Goal: Task Accomplishment & Management: Manage account settings

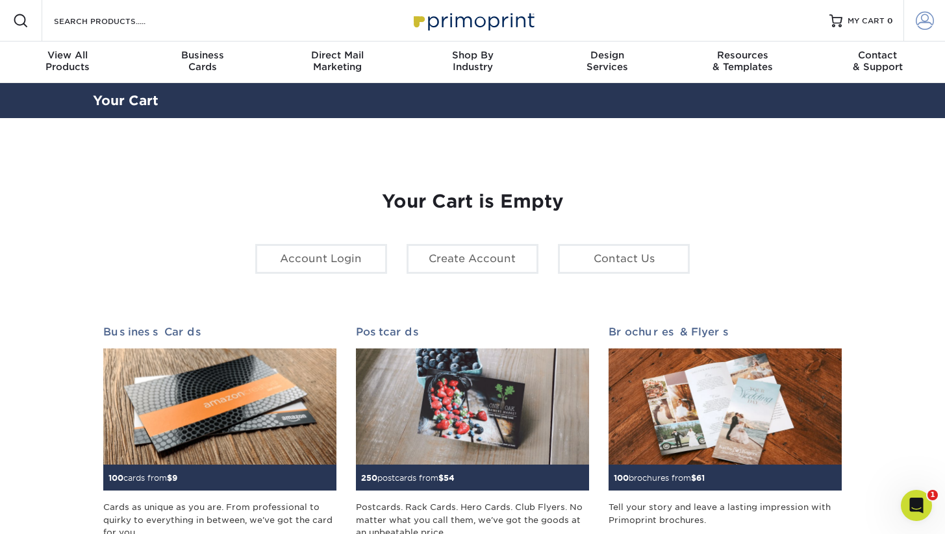
type input "[EMAIL_ADDRESS][DOMAIN_NAME]"
click at [923, 17] on span at bounding box center [925, 21] width 18 height 18
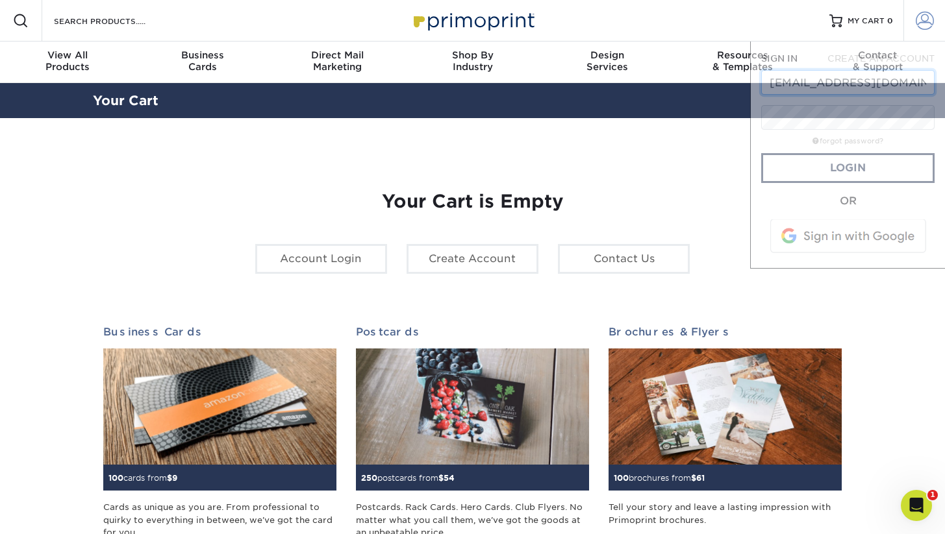
scroll to position [0, 8]
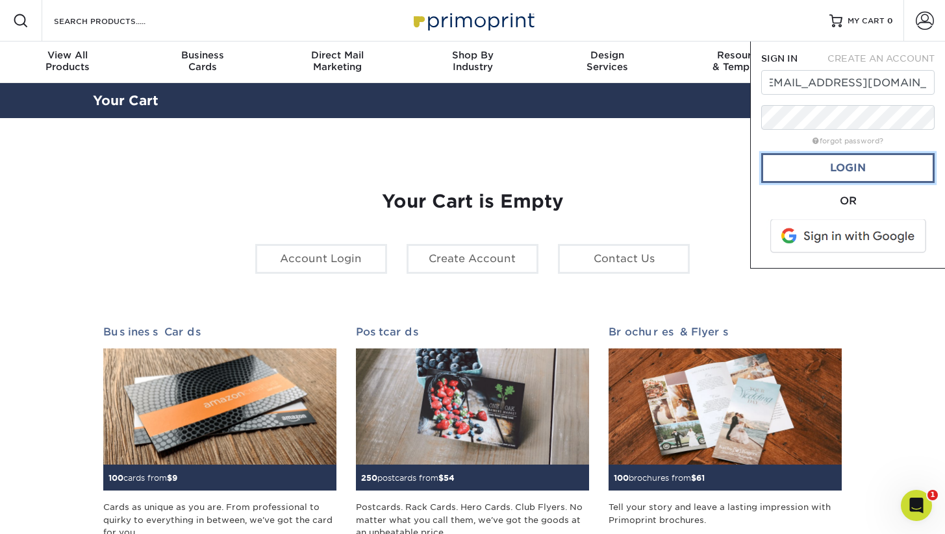
click at [823, 171] on link "Login" at bounding box center [847, 168] width 173 height 30
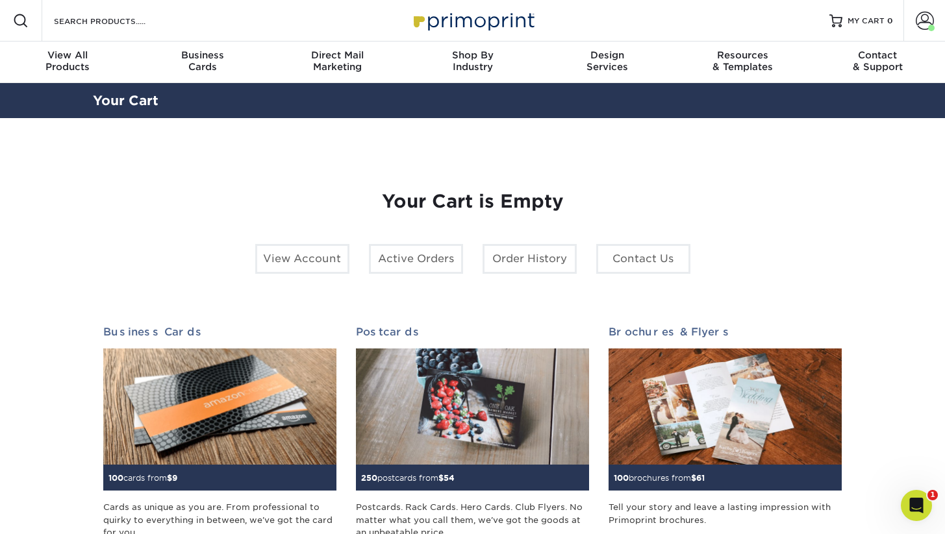
click at [477, 21] on img at bounding box center [473, 20] width 130 height 28
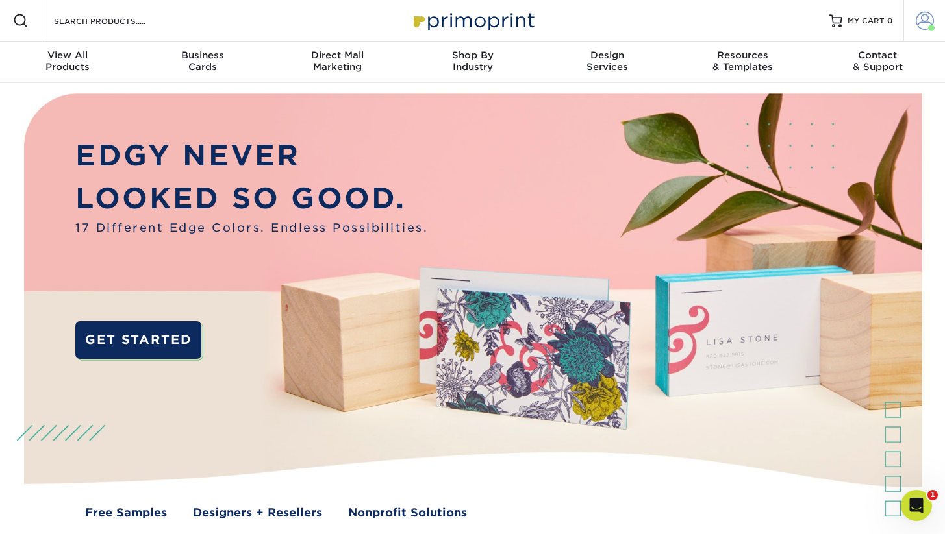
click at [927, 18] on span at bounding box center [925, 21] width 18 height 18
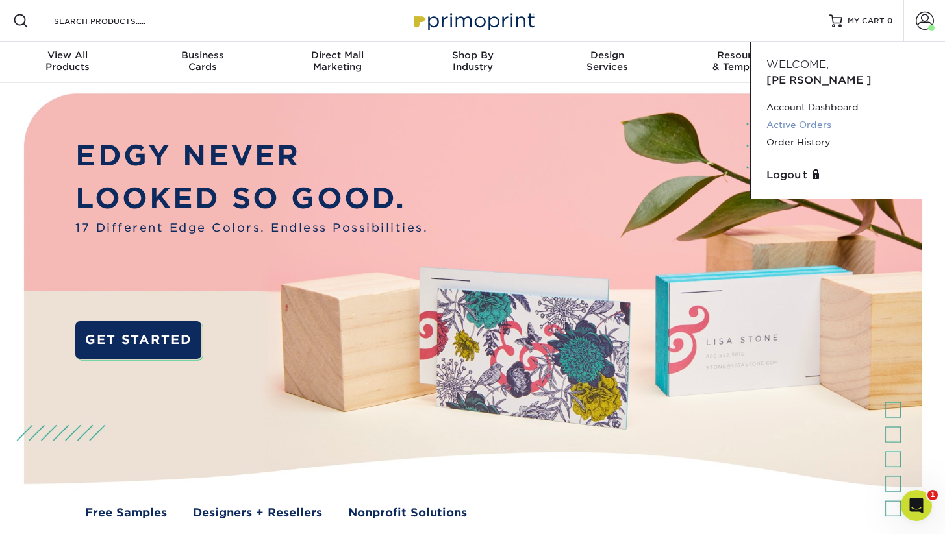
click at [816, 116] on link "Active Orders" at bounding box center [847, 125] width 163 height 18
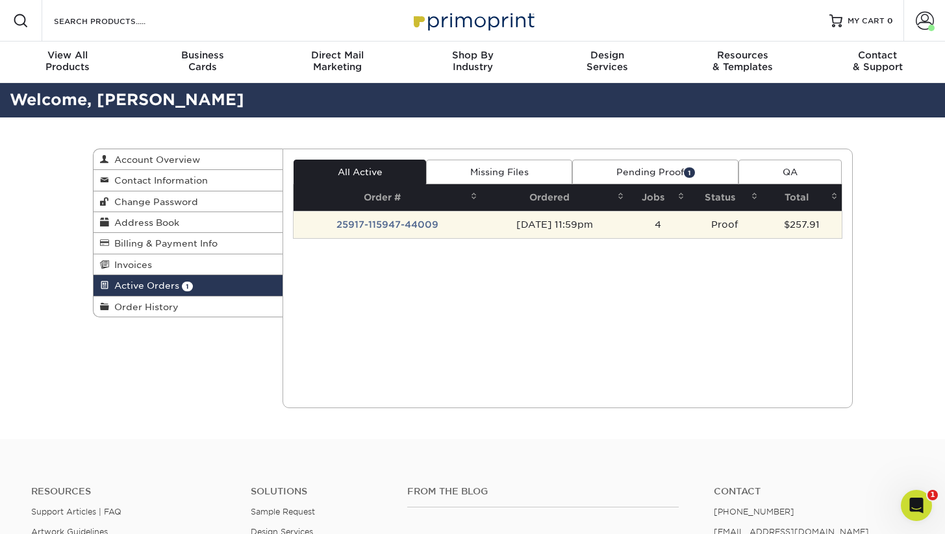
click at [377, 229] on td "25917-115947-44009" at bounding box center [388, 224] width 188 height 27
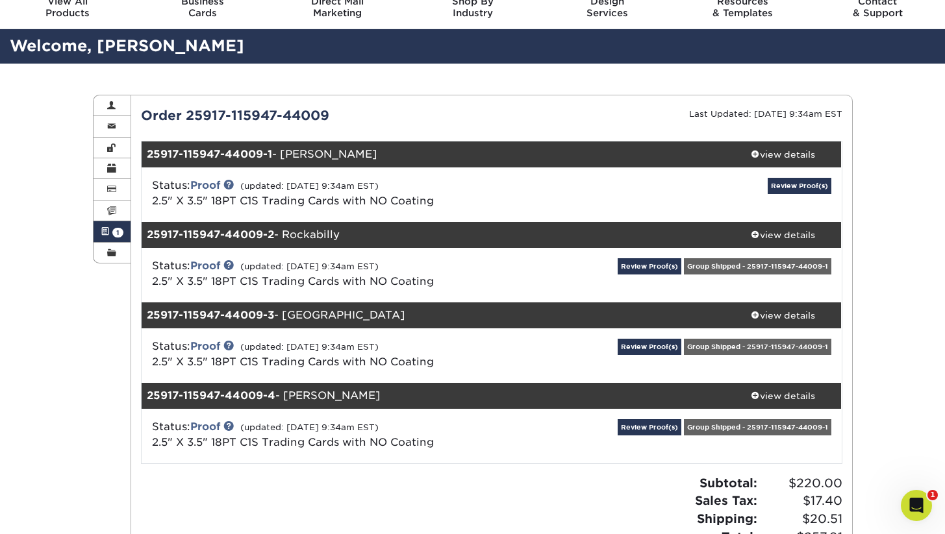
scroll to position [104, 0]
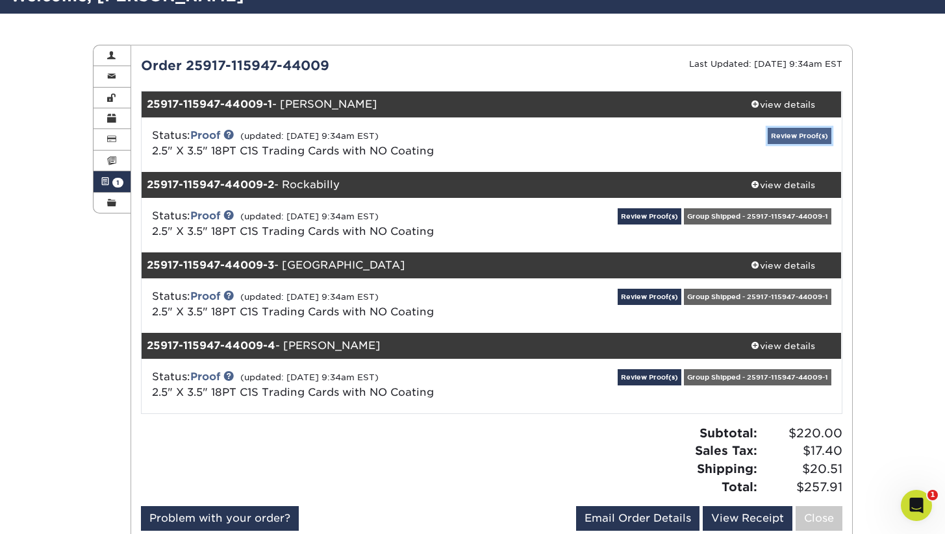
click at [800, 133] on link "Review Proof(s)" at bounding box center [800, 136] width 64 height 16
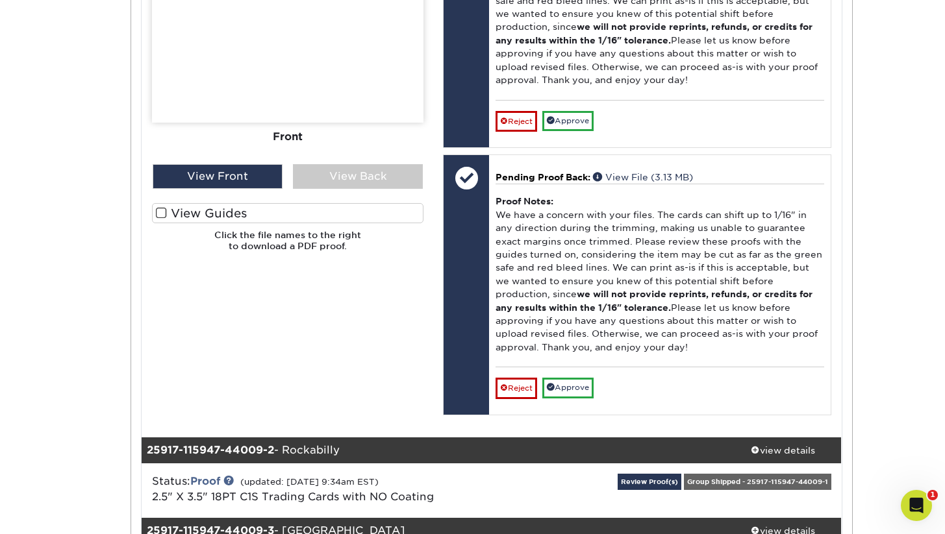
scroll to position [827, 0]
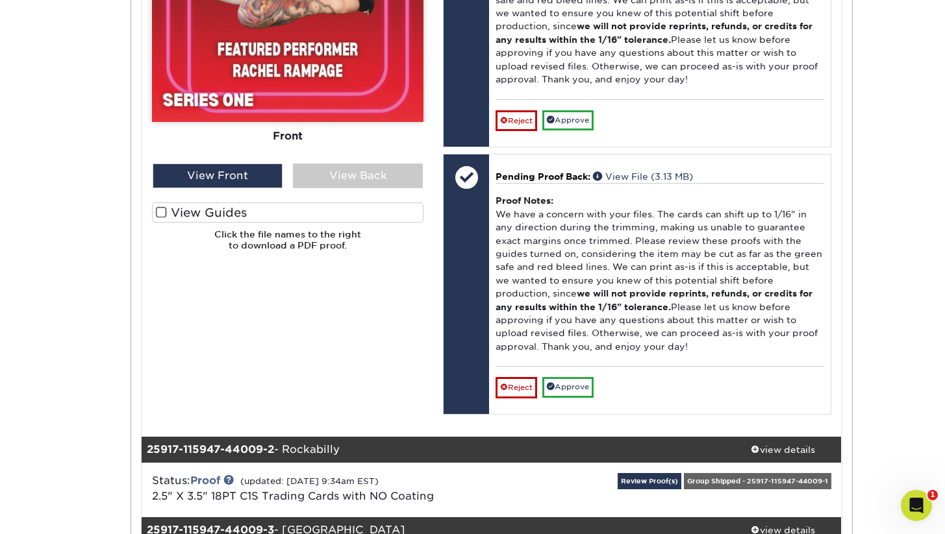
click at [162, 214] on span at bounding box center [161, 213] width 11 height 12
click at [0, 0] on input "View Guides" at bounding box center [0, 0] width 0 height 0
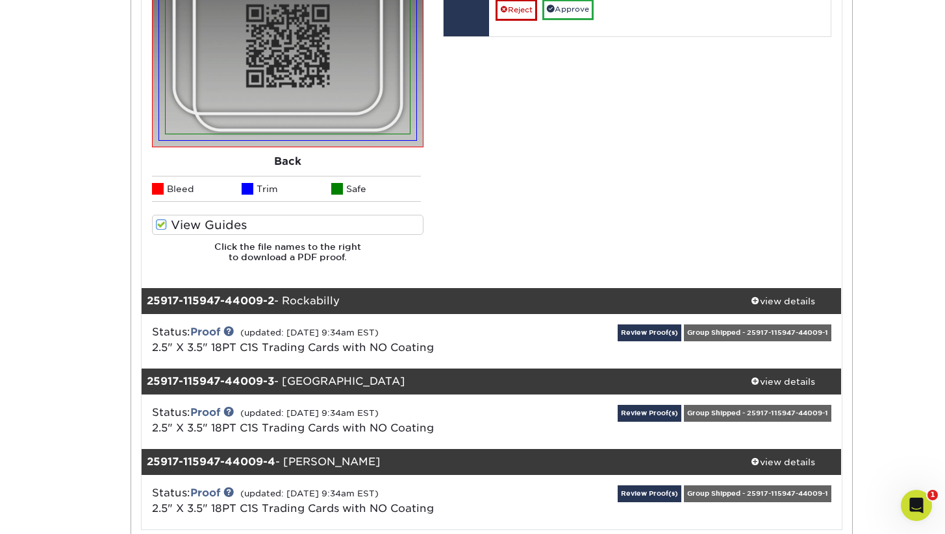
scroll to position [1209, 0]
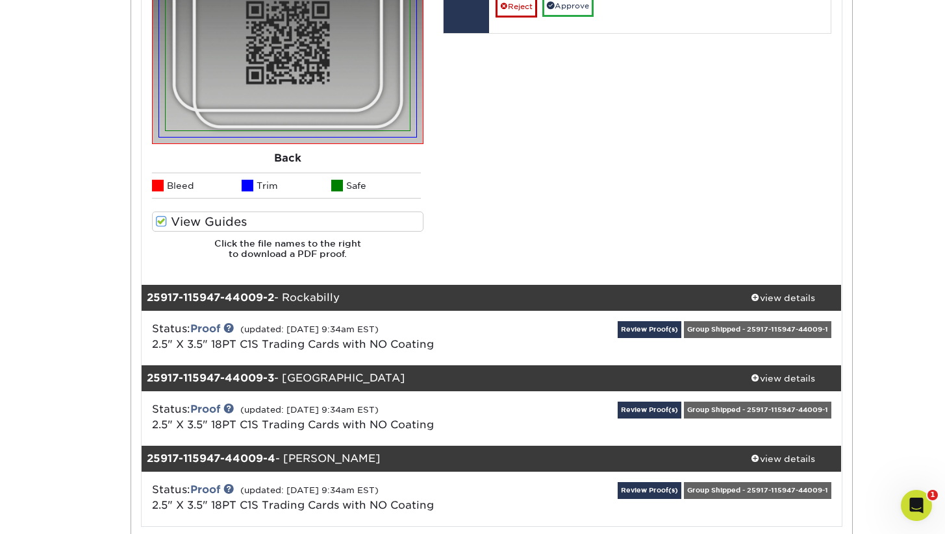
click at [159, 221] on span at bounding box center [161, 222] width 11 height 12
click at [0, 0] on input "View Guides" at bounding box center [0, 0] width 0 height 0
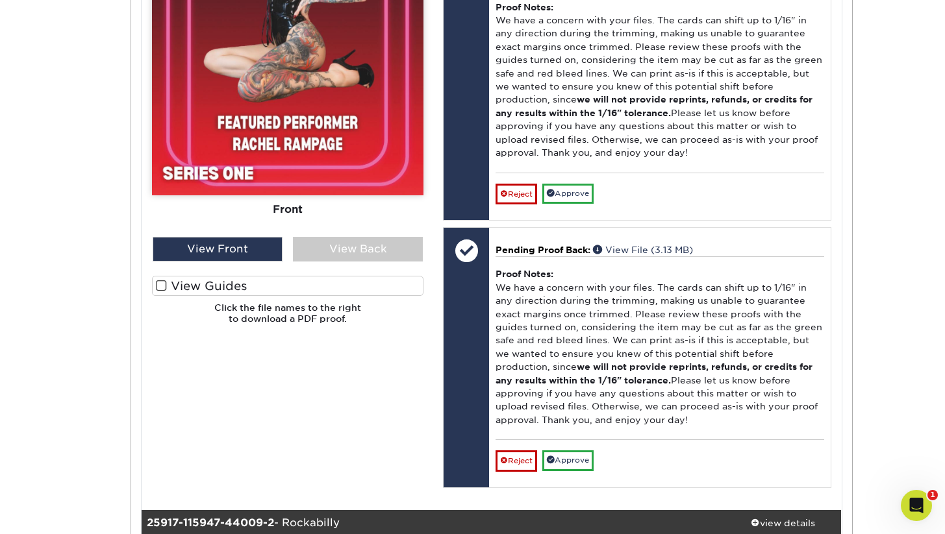
scroll to position [622, 0]
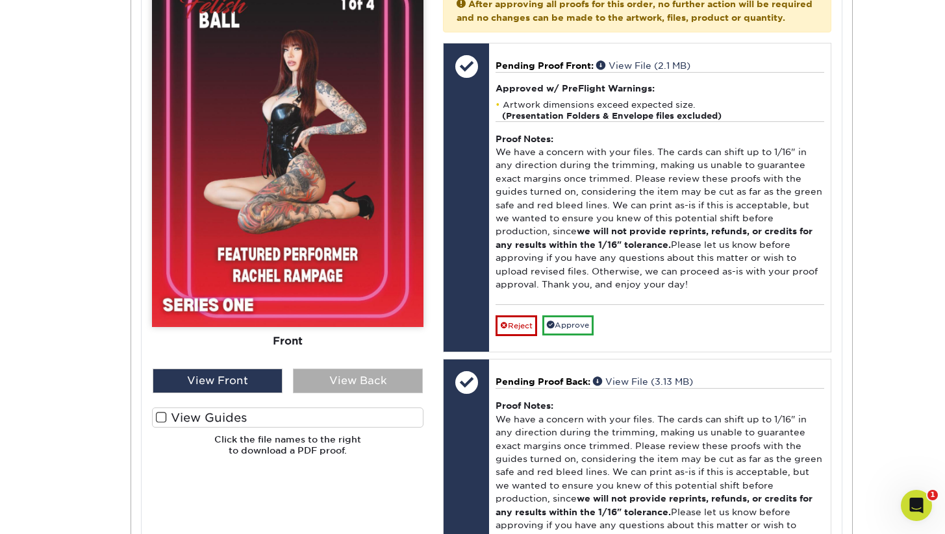
click at [373, 384] on div "View Back" at bounding box center [358, 381] width 130 height 25
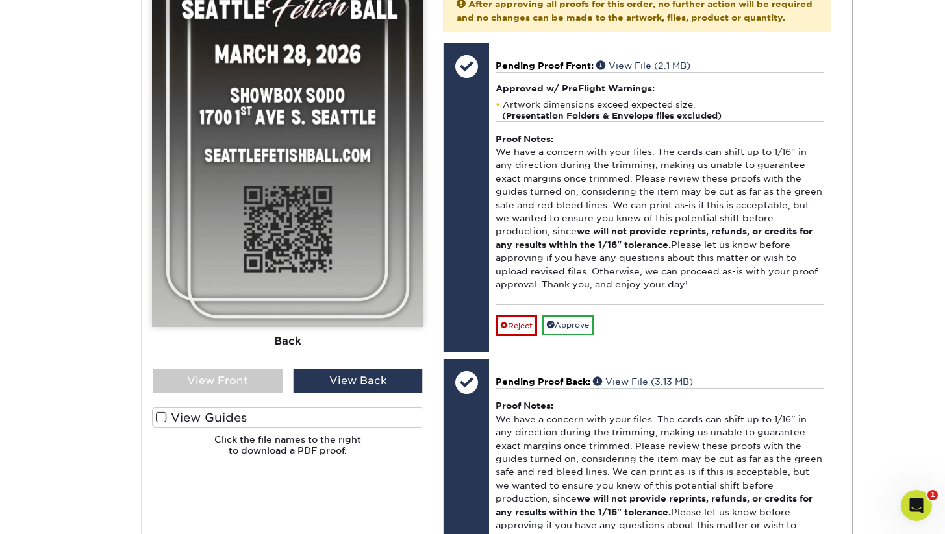
click at [205, 416] on label "View Guides" at bounding box center [287, 418] width 271 height 20
click at [0, 0] on input "View Guides" at bounding box center [0, 0] width 0 height 0
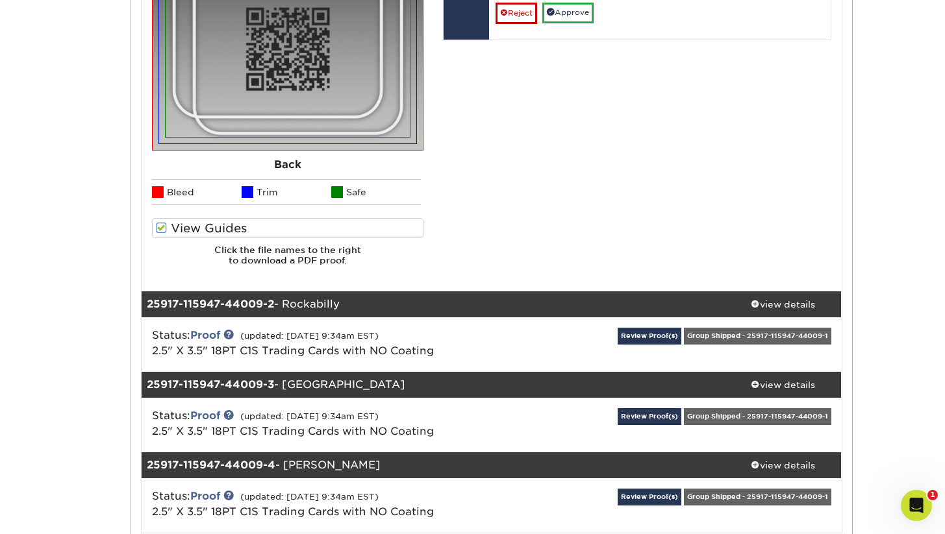
scroll to position [1210, 0]
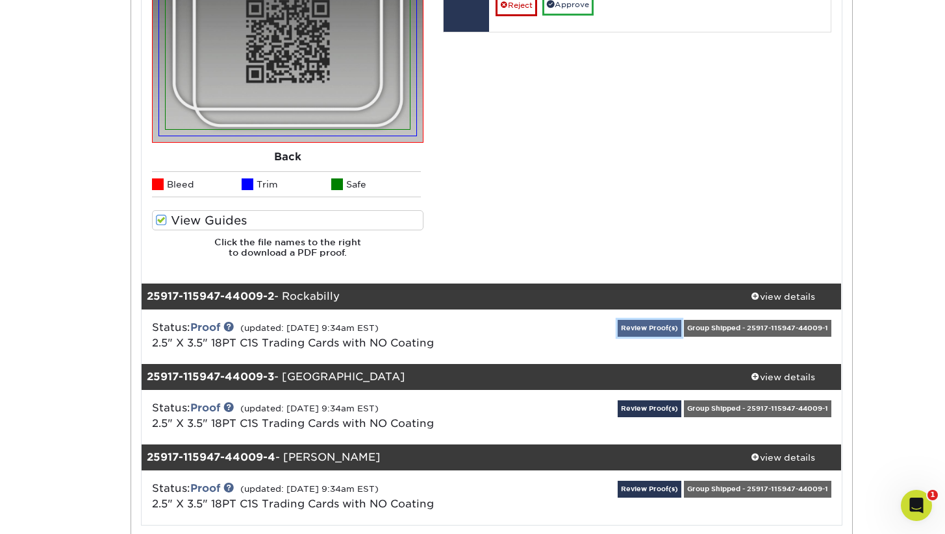
click at [634, 325] on link "Review Proof(s)" at bounding box center [650, 328] width 64 height 16
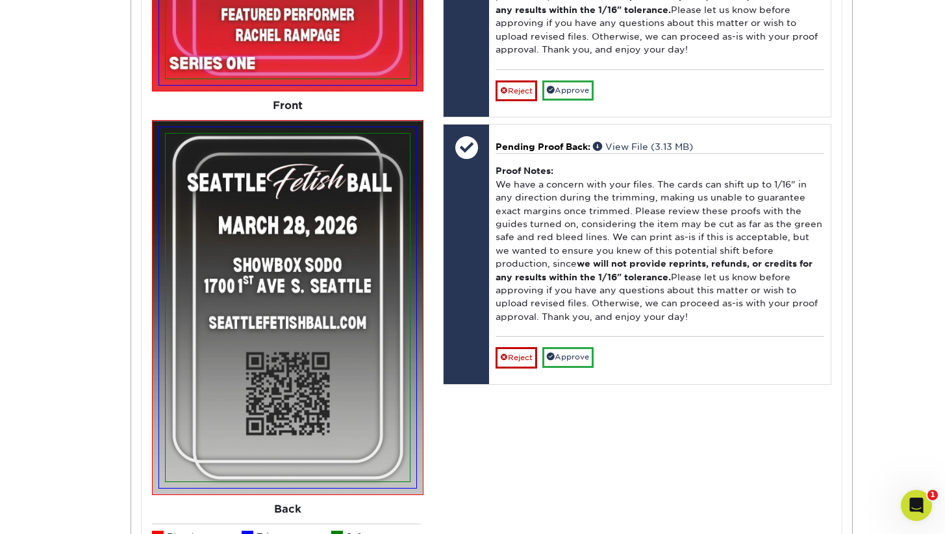
scroll to position [859, 0]
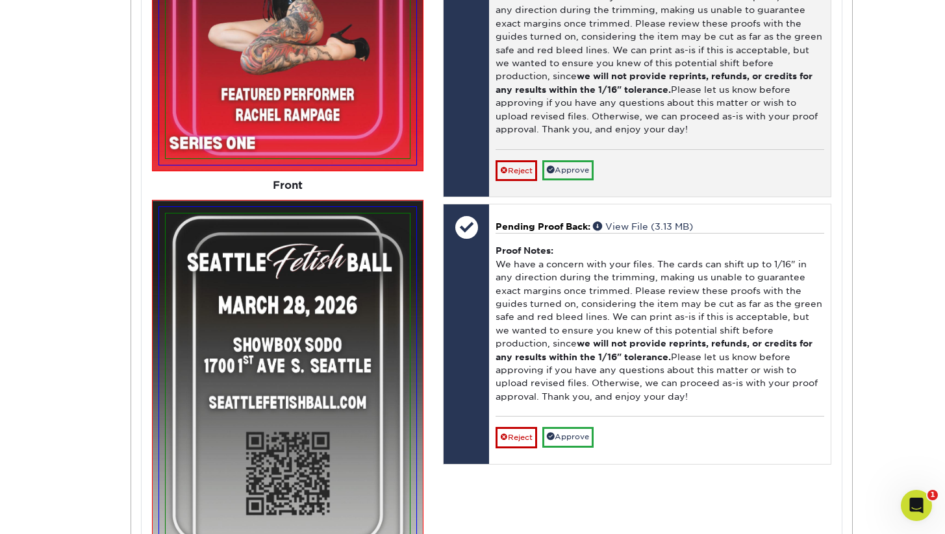
scroll to position [806, 0]
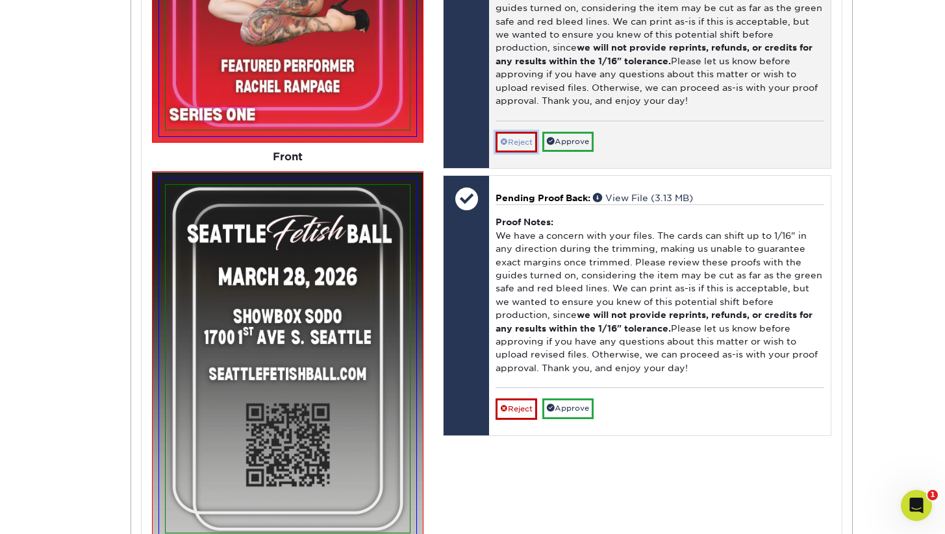
click at [513, 153] on link "Reject" at bounding box center [517, 142] width 42 height 21
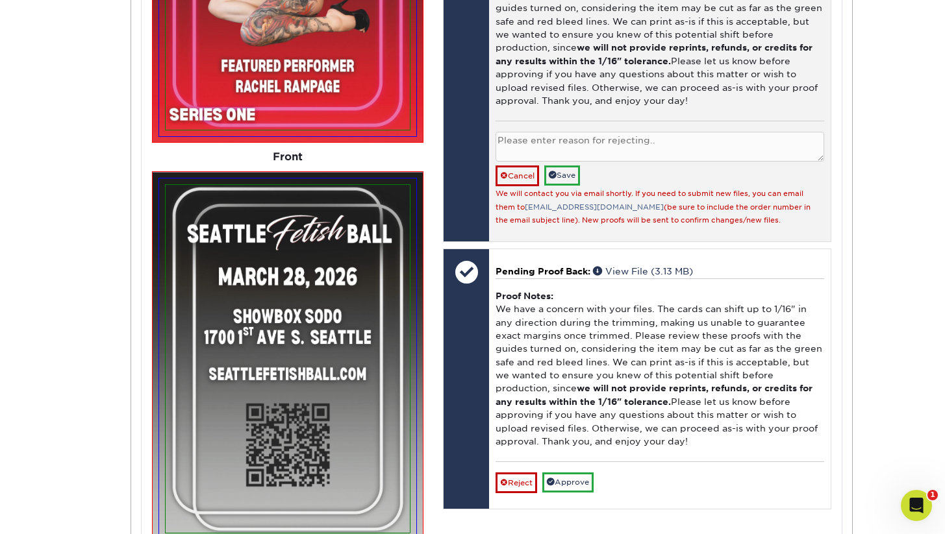
click at [536, 155] on textarea at bounding box center [660, 147] width 328 height 31
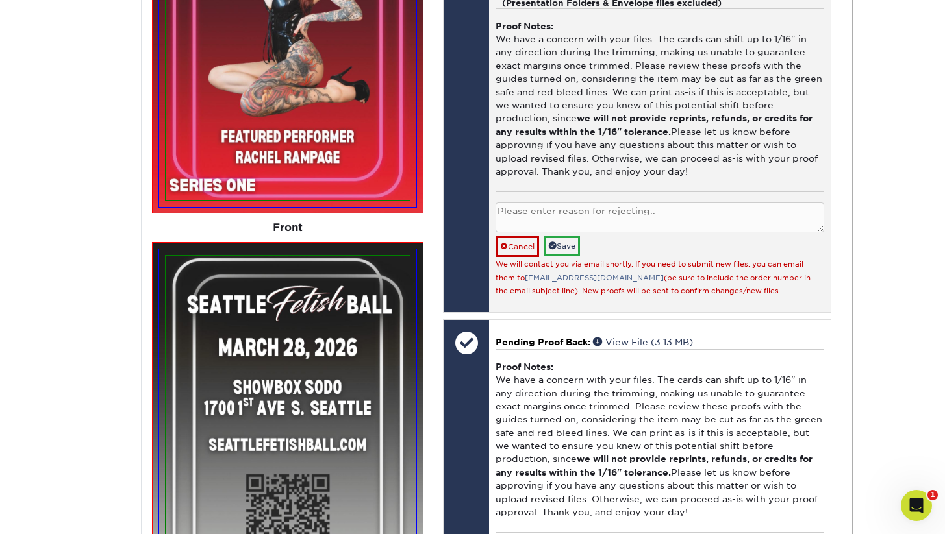
scroll to position [729, 0]
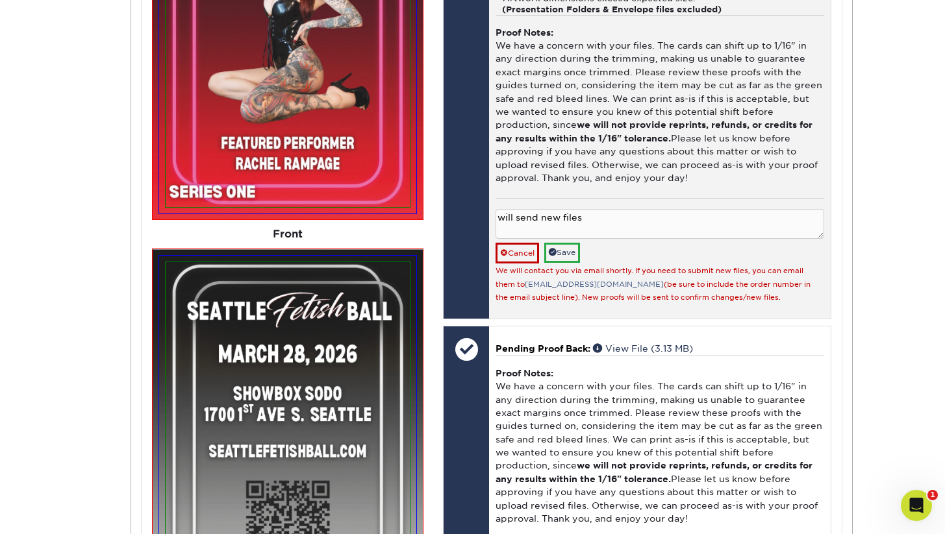
click at [577, 231] on textarea "will send new files" at bounding box center [660, 224] width 328 height 31
type textarea "will send new files"
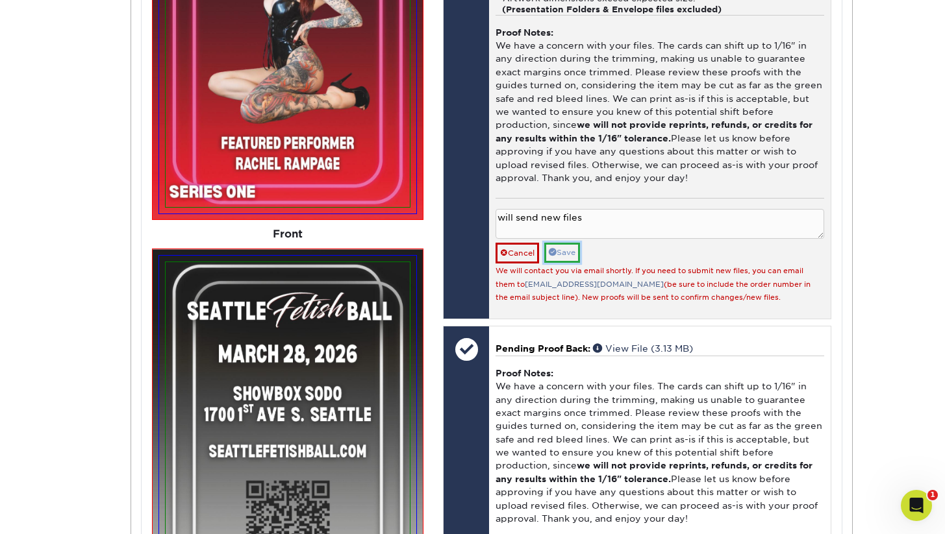
click at [568, 263] on link "Save" at bounding box center [562, 253] width 36 height 20
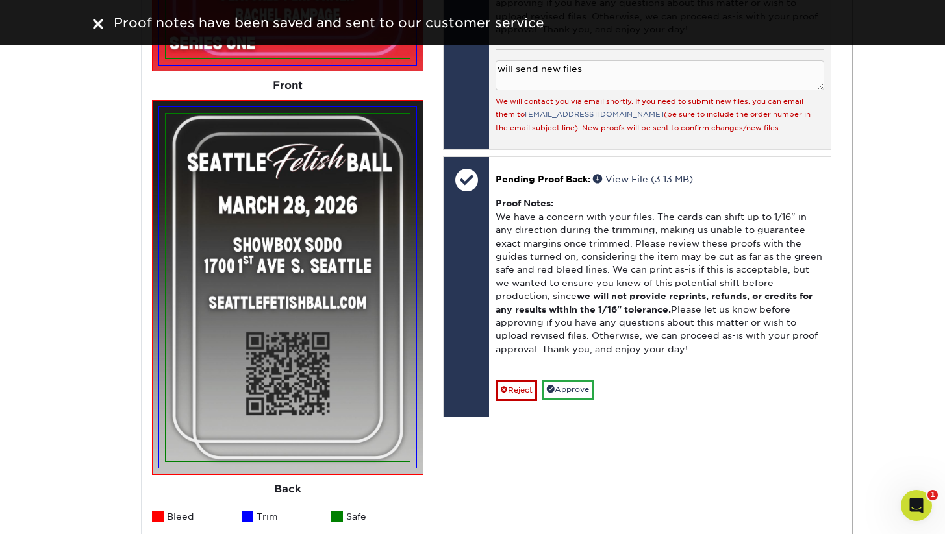
scroll to position [887, 0]
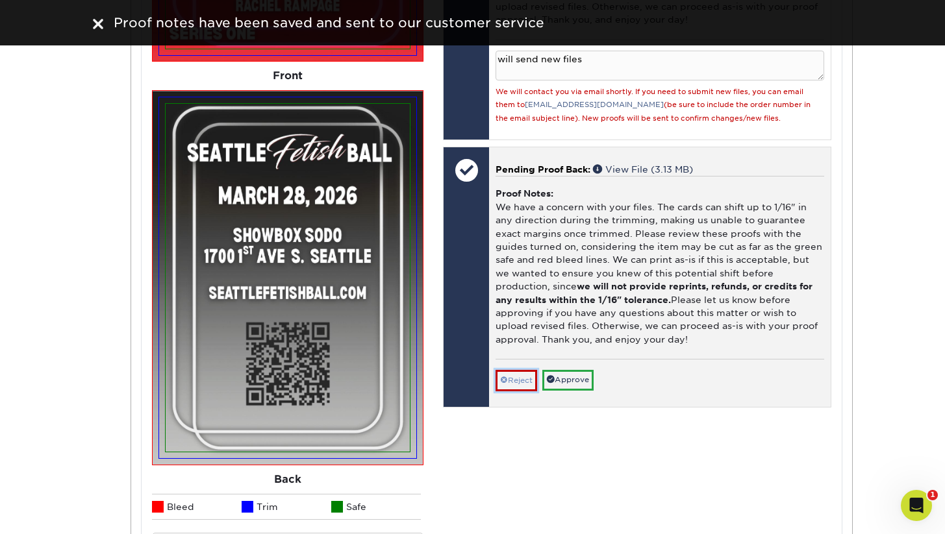
click at [520, 391] on link "Reject" at bounding box center [517, 380] width 42 height 21
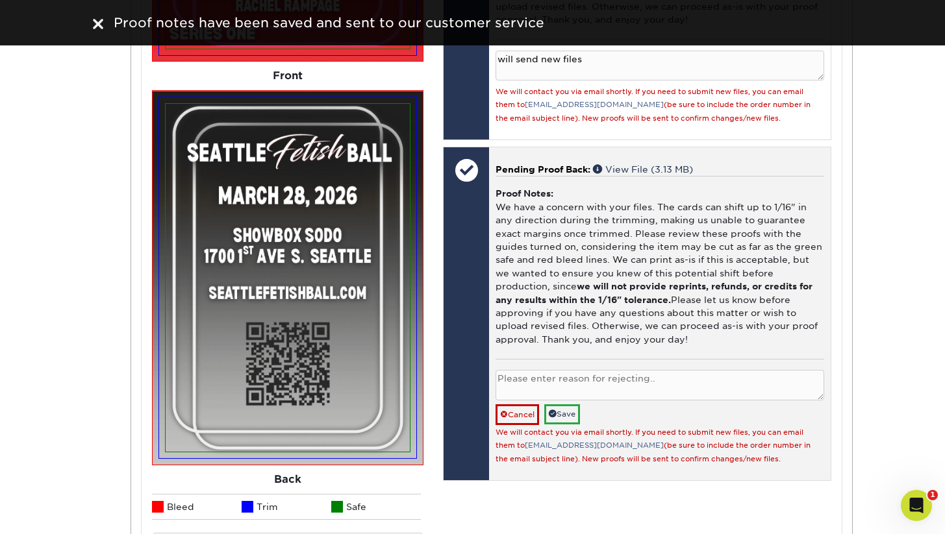
click at [563, 401] on textarea at bounding box center [660, 385] width 328 height 31
paste textarea "will send new files"
type textarea "will send new files"
click at [575, 425] on link "Save" at bounding box center [562, 415] width 36 height 20
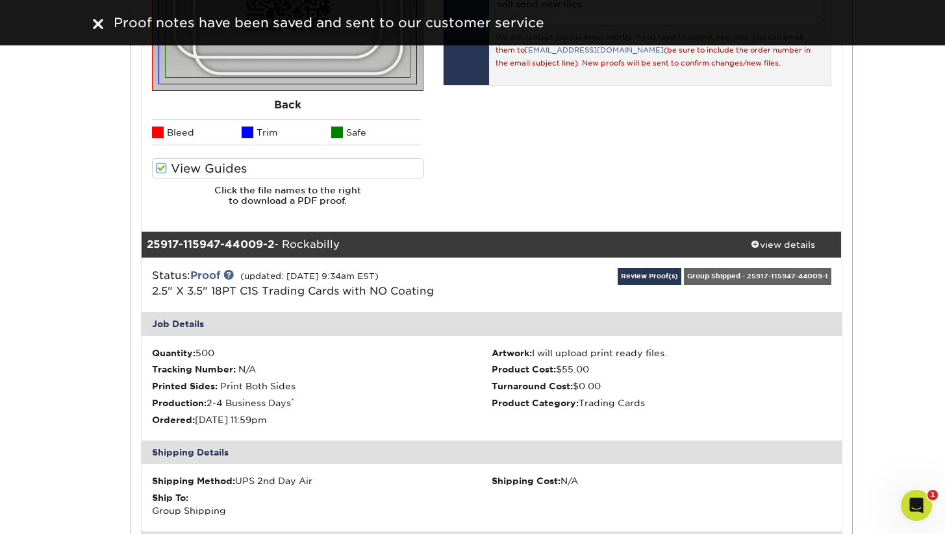
scroll to position [1269, 0]
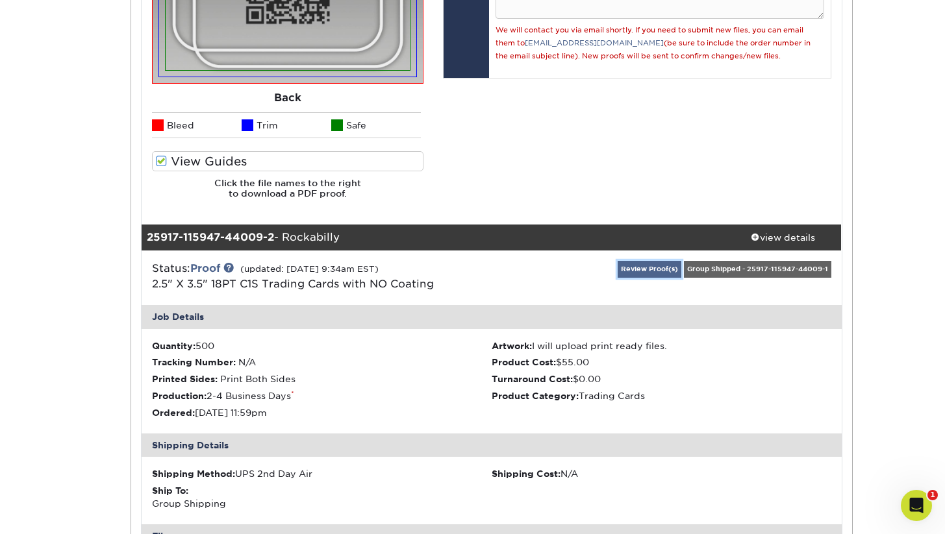
click at [632, 268] on link "Review Proof(s)" at bounding box center [650, 269] width 64 height 16
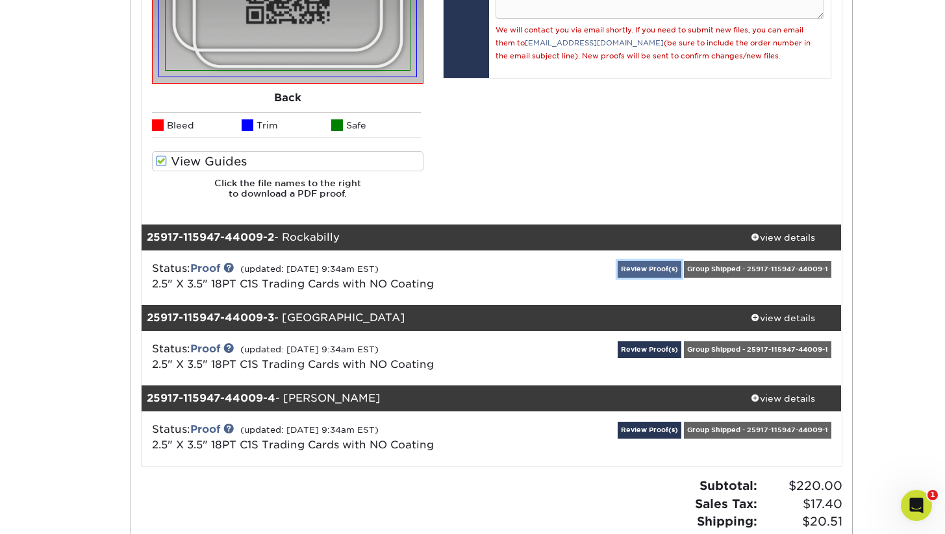
click at [629, 268] on link "Review Proof(s)" at bounding box center [650, 269] width 64 height 16
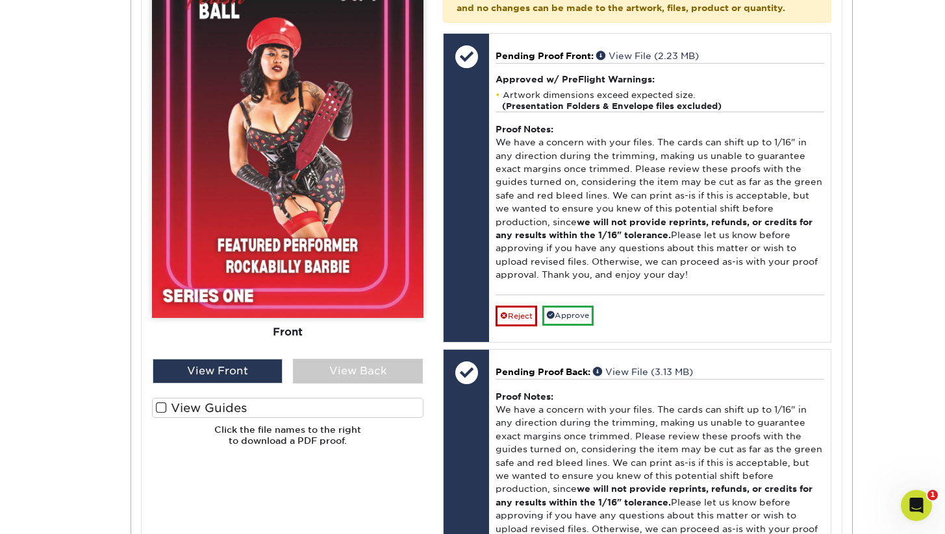
scroll to position [2012, 0]
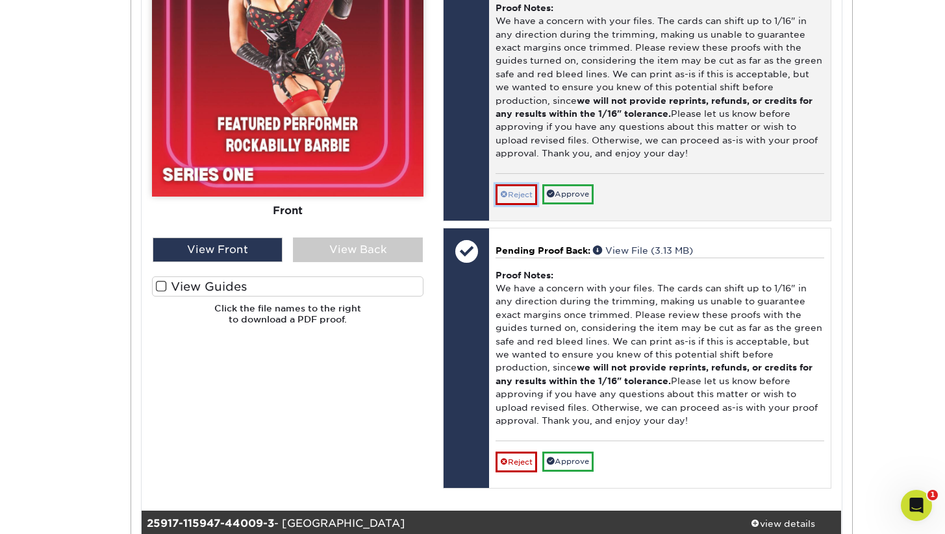
click at [512, 205] on link "Reject" at bounding box center [517, 194] width 42 height 21
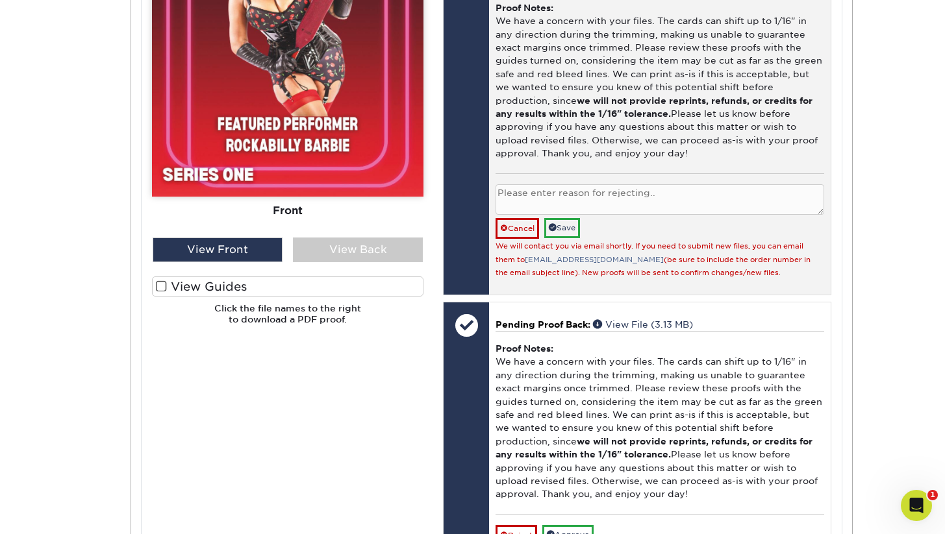
click at [557, 211] on textarea at bounding box center [660, 199] width 328 height 31
paste textarea "will send new files"
type textarea "will send new files"
click at [569, 238] on link "Save" at bounding box center [562, 228] width 36 height 20
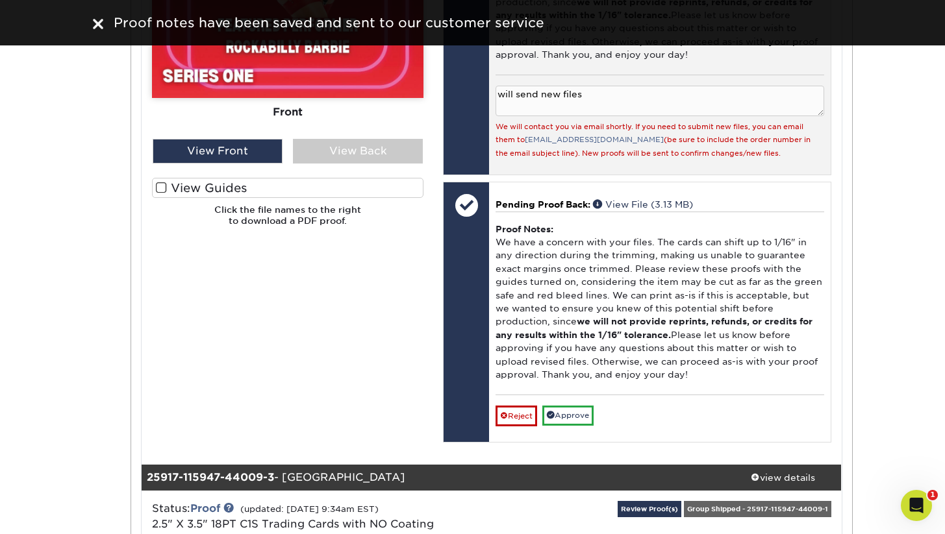
scroll to position [2192, 0]
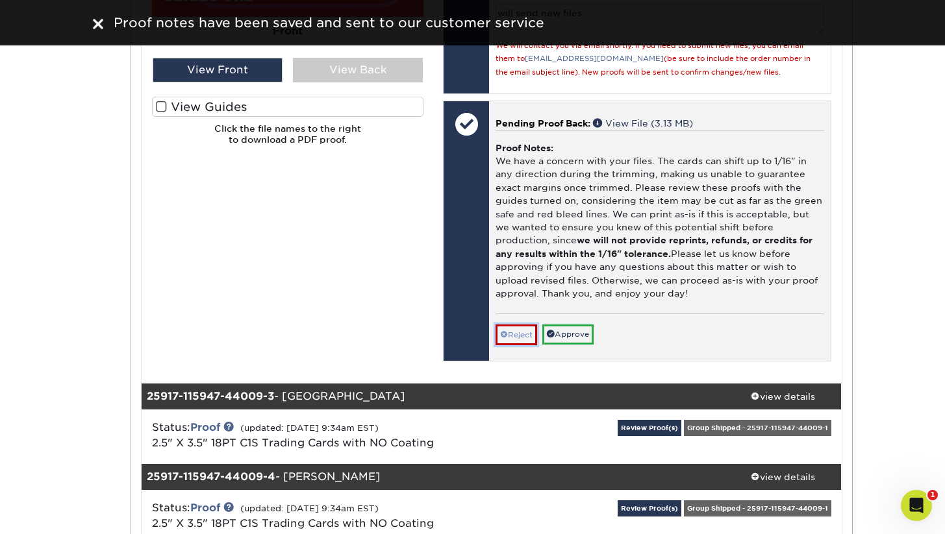
click at [517, 345] on link "Reject" at bounding box center [517, 335] width 42 height 21
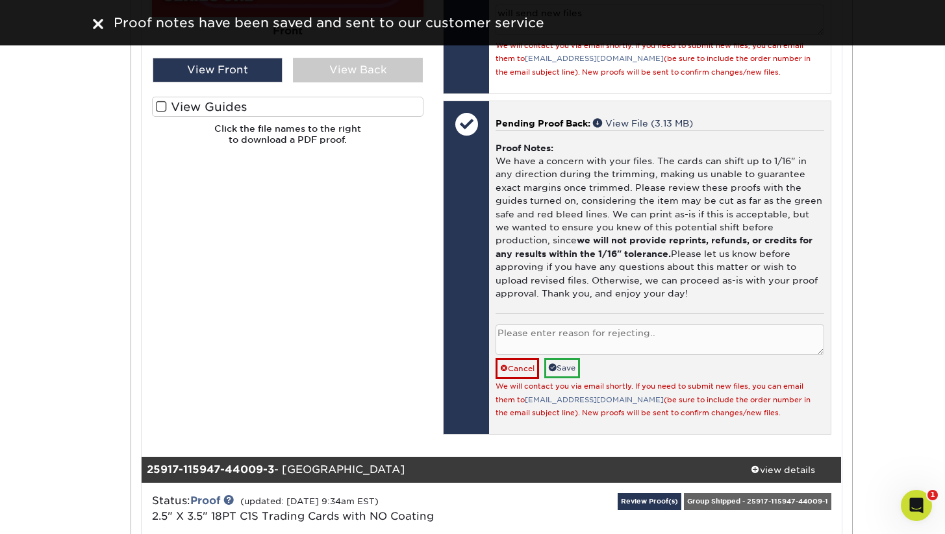
click at [548, 351] on textarea at bounding box center [660, 340] width 328 height 31
paste textarea "will send new files"
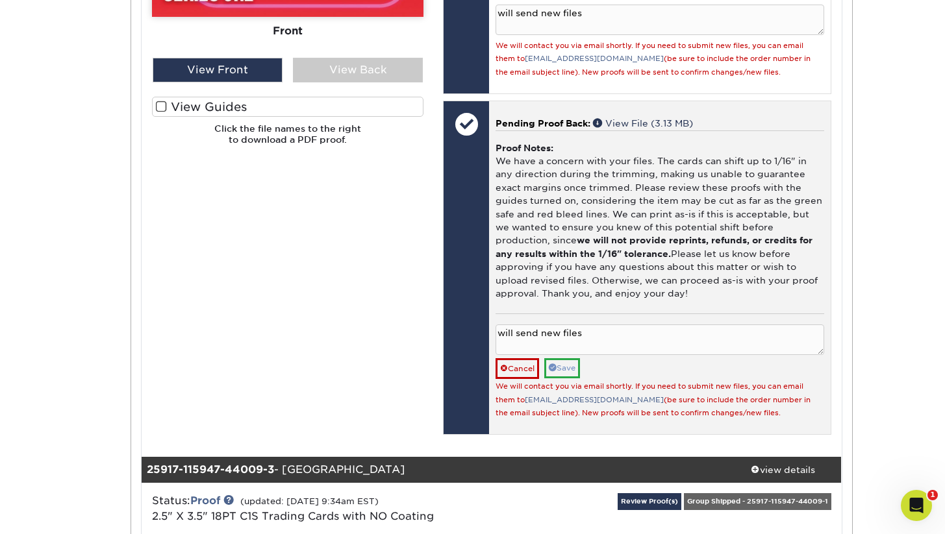
type textarea "will send new files"
click at [571, 379] on link "Save" at bounding box center [562, 368] width 36 height 20
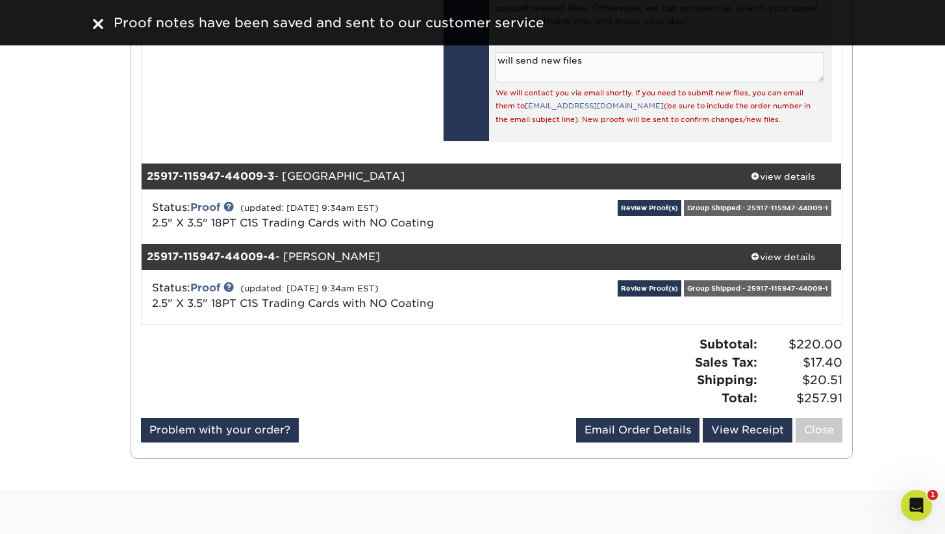
scroll to position [2513, 0]
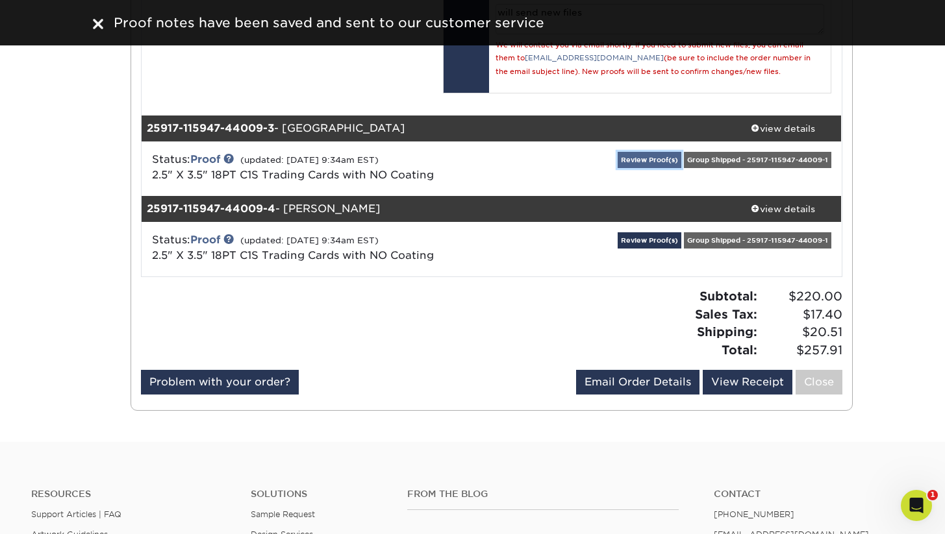
click at [634, 168] on link "Review Proof(s)" at bounding box center [650, 160] width 64 height 16
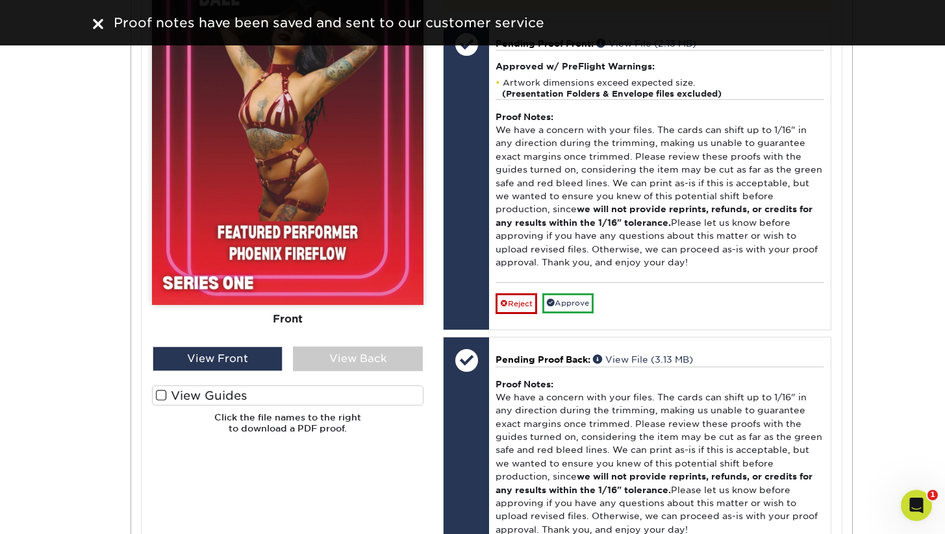
scroll to position [3128, 0]
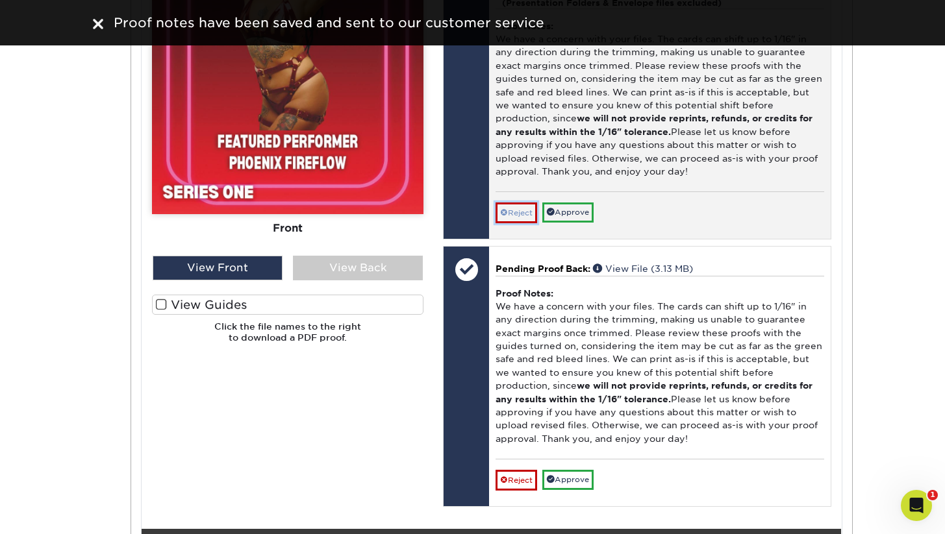
click at [514, 223] on link "Reject" at bounding box center [517, 213] width 42 height 21
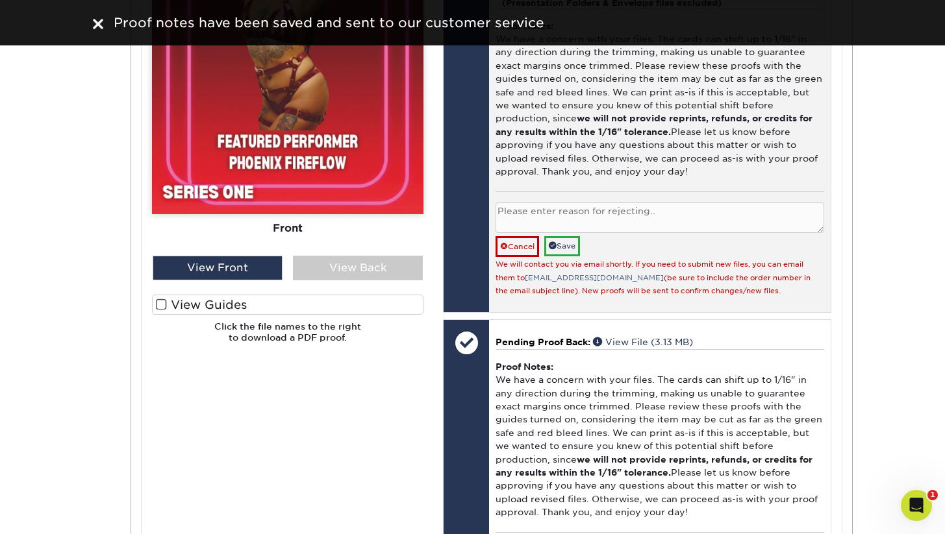
click at [560, 233] on textarea at bounding box center [660, 218] width 328 height 31
paste textarea "will send new files"
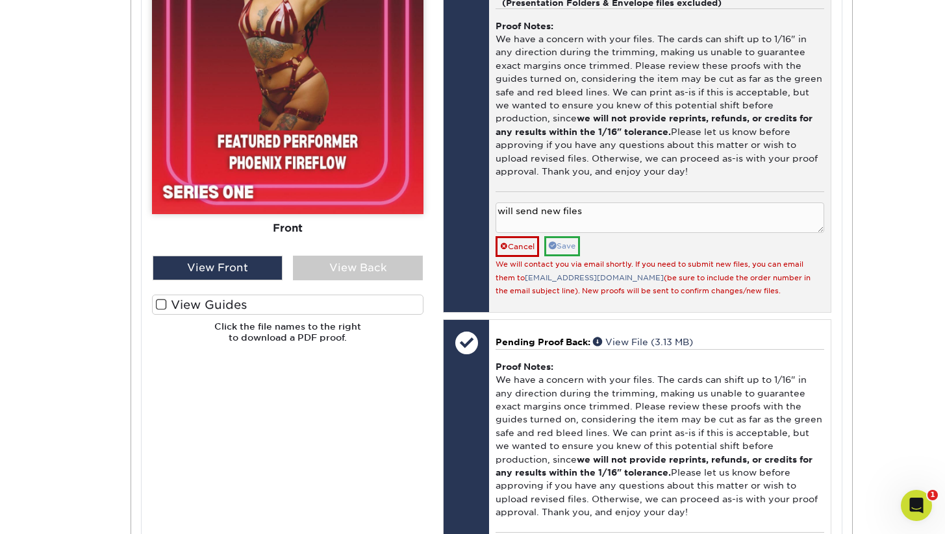
type textarea "will send new files"
click at [570, 257] on link "Save" at bounding box center [562, 246] width 36 height 20
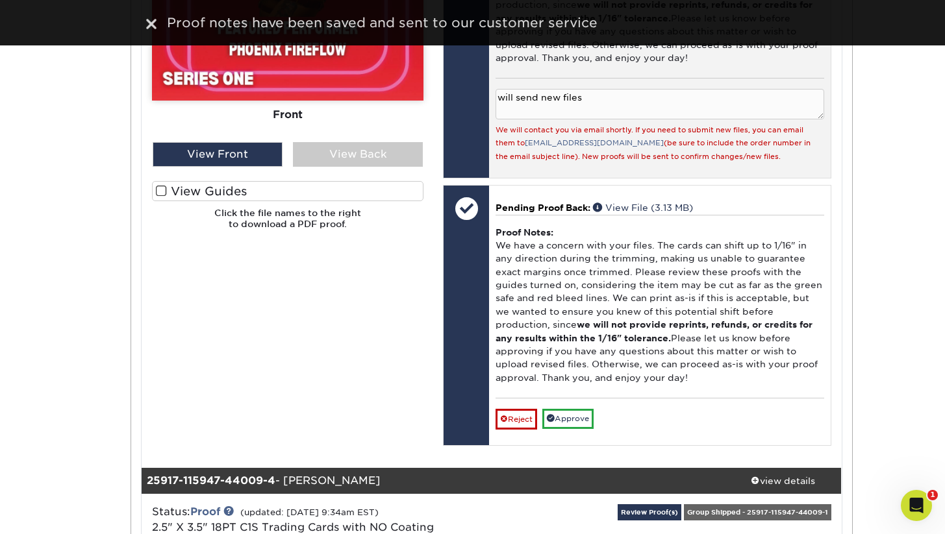
scroll to position [3363, 0]
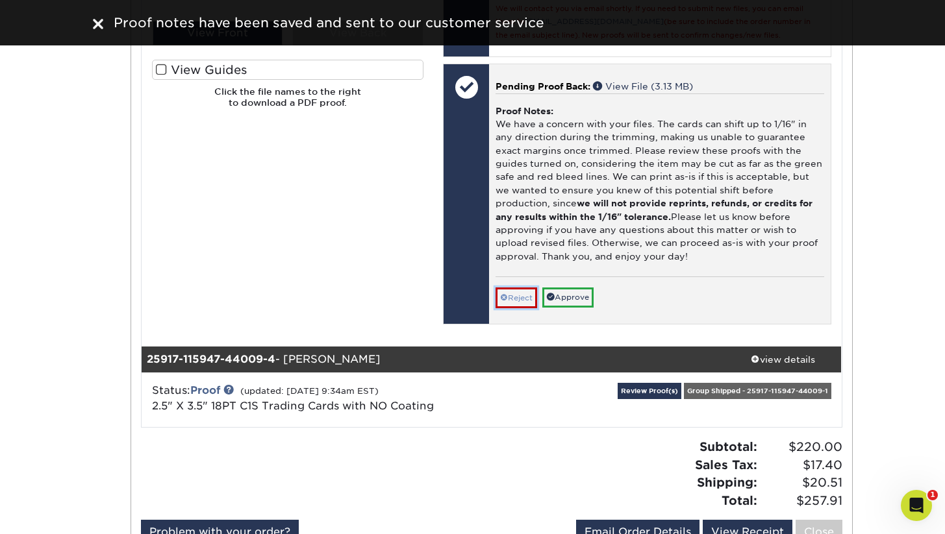
click at [513, 308] on link "Reject" at bounding box center [517, 298] width 42 height 21
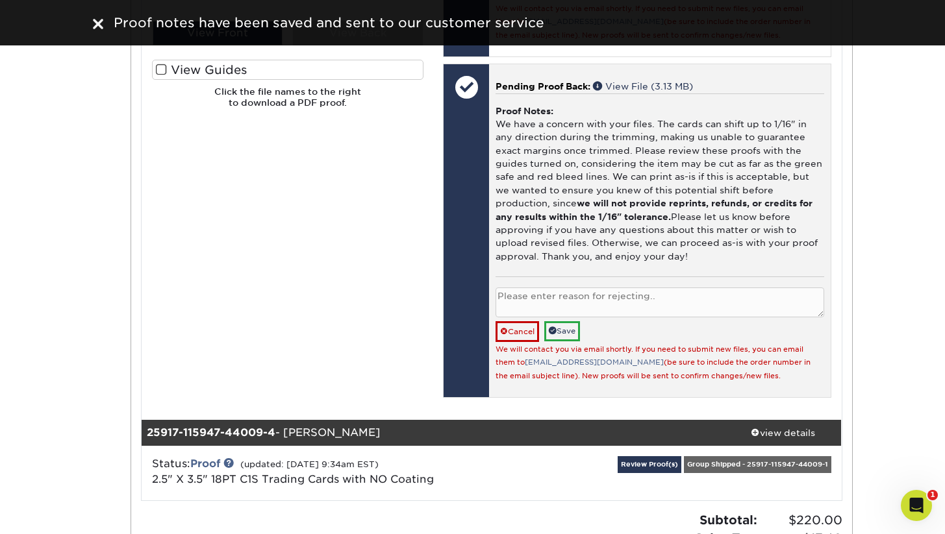
click at [550, 318] on textarea at bounding box center [660, 303] width 328 height 31
paste textarea "will send new files"
type textarea "will send new files"
click at [567, 342] on link "Save" at bounding box center [562, 331] width 36 height 20
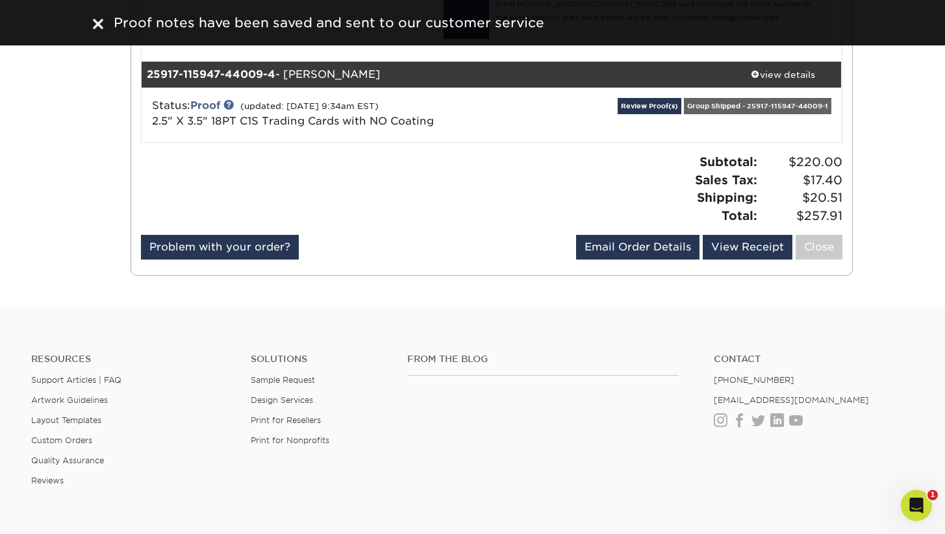
scroll to position [3722, 0]
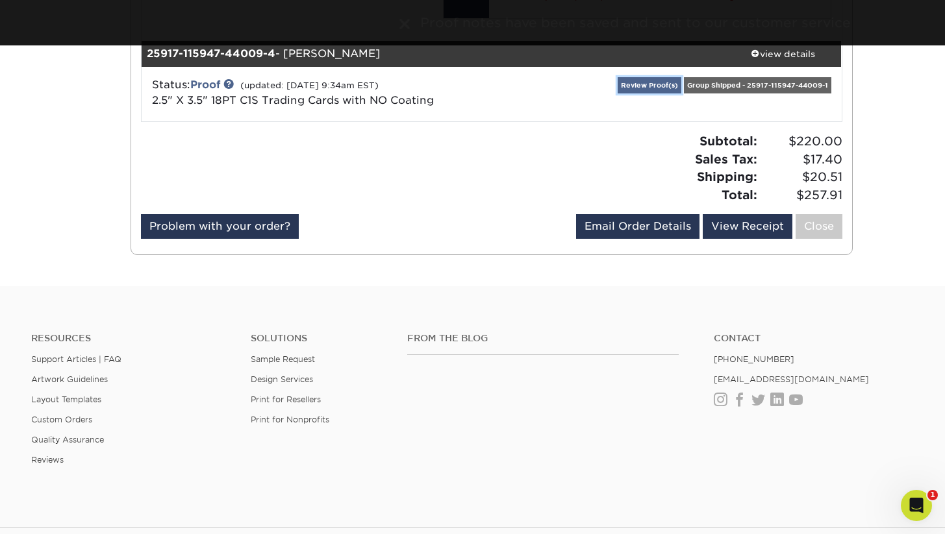
click at [638, 94] on link "Review Proof(s)" at bounding box center [650, 85] width 64 height 16
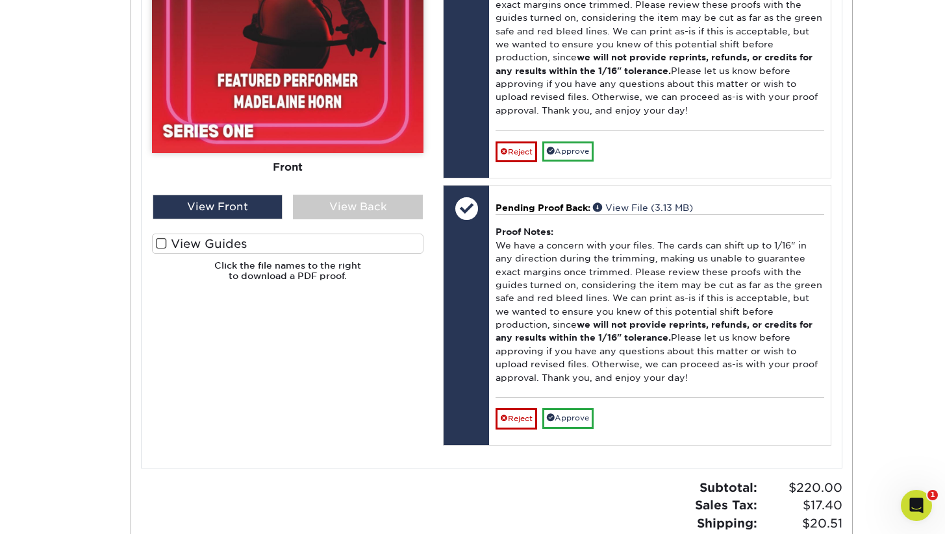
scroll to position [4381, 0]
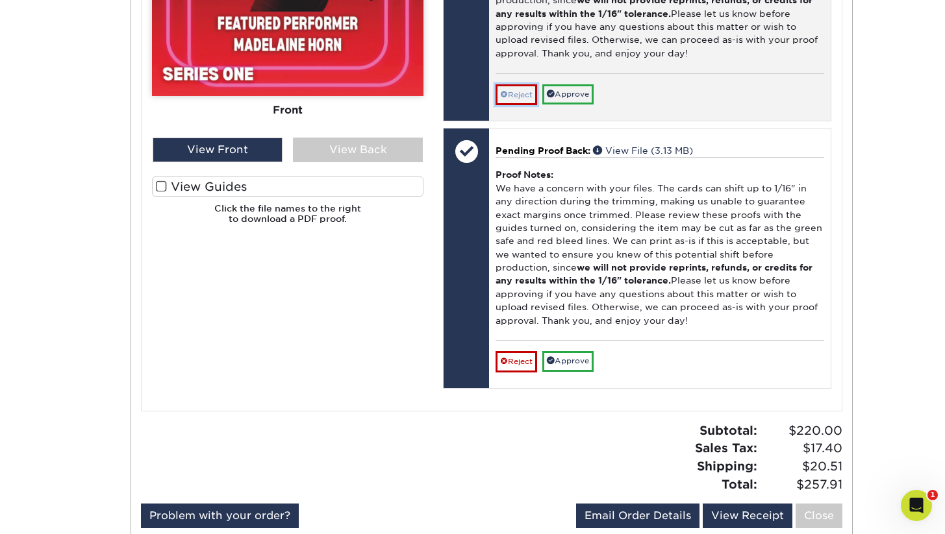
click at [510, 105] on link "Reject" at bounding box center [517, 94] width 42 height 21
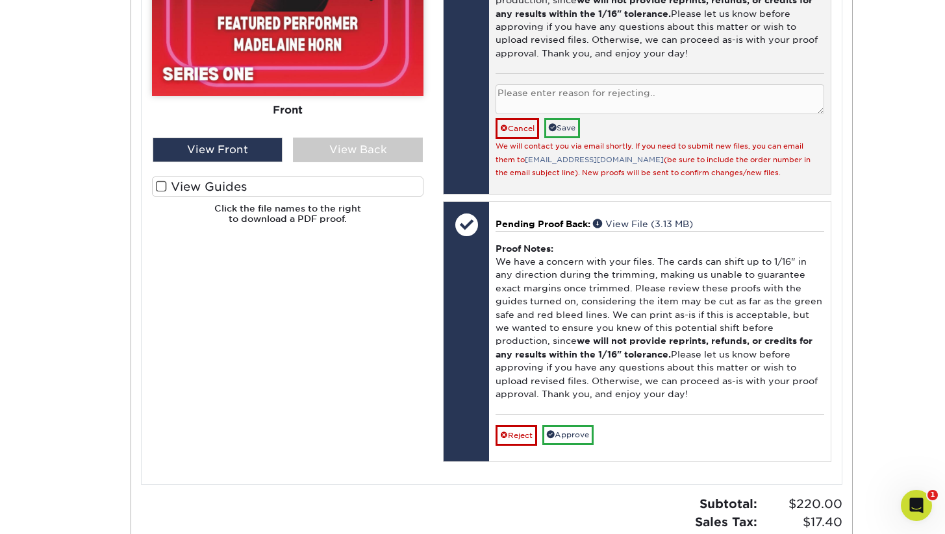
click at [562, 115] on textarea at bounding box center [660, 99] width 328 height 31
paste textarea "will send new files"
type textarea "will send new files"
click at [568, 138] on link "Save" at bounding box center [562, 128] width 36 height 20
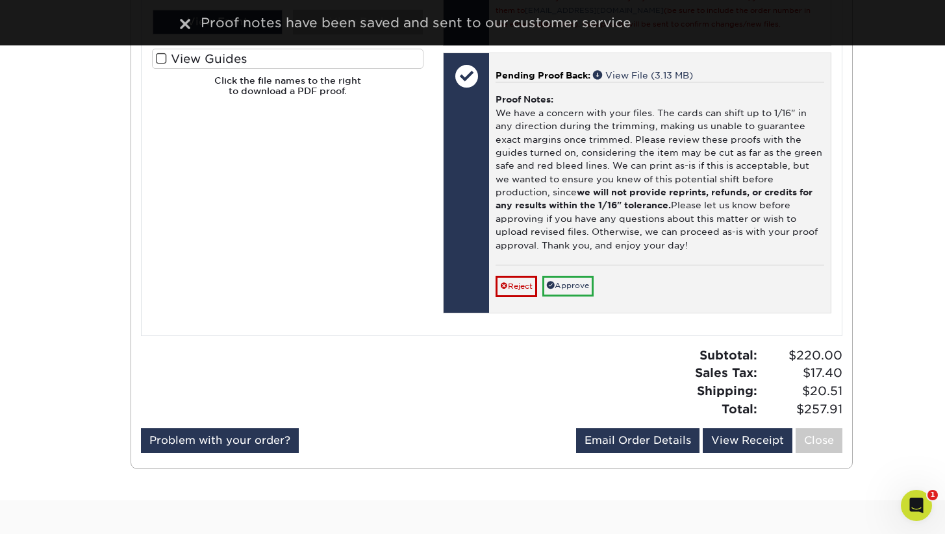
scroll to position [4513, 0]
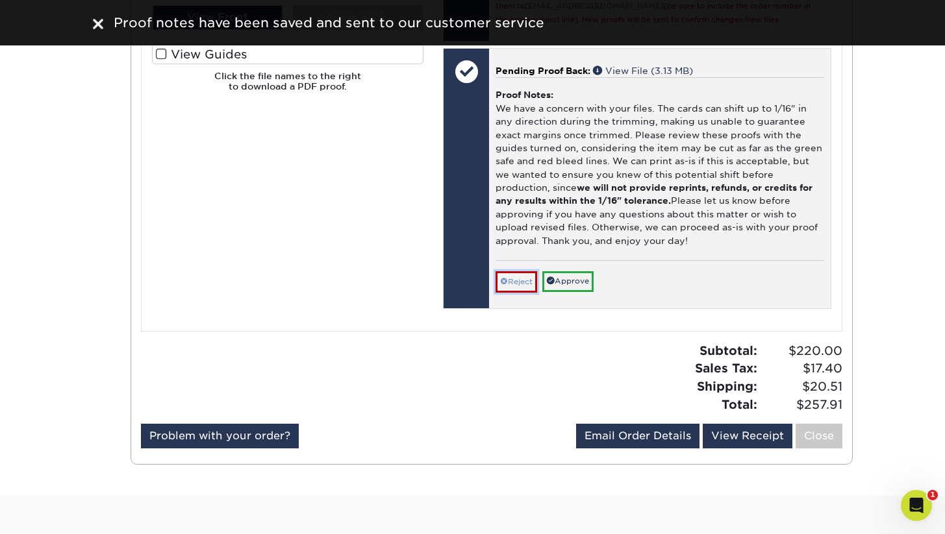
click at [512, 292] on link "Reject" at bounding box center [517, 281] width 42 height 21
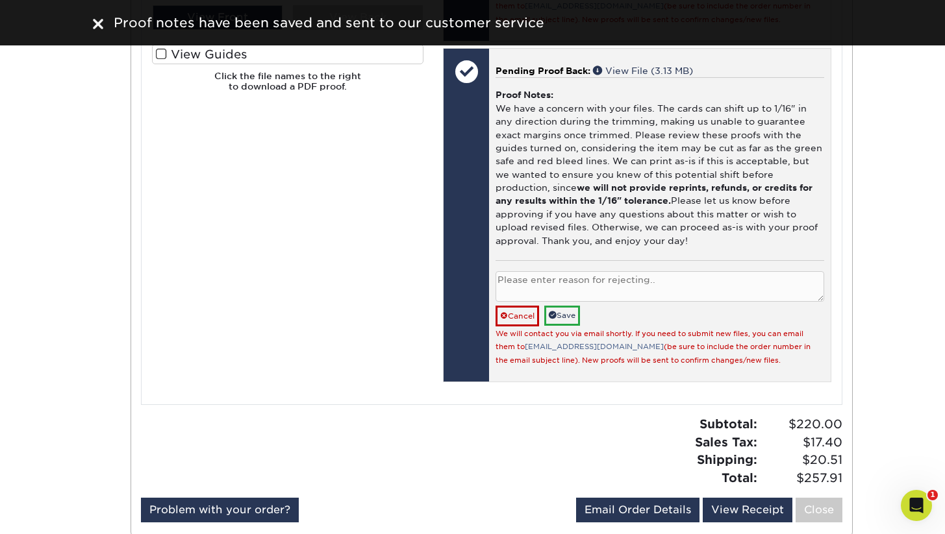
click at [525, 302] on textarea at bounding box center [660, 286] width 328 height 31
paste textarea "will send new files"
type textarea "will send new files"
click at [571, 326] on link "Save" at bounding box center [562, 316] width 36 height 20
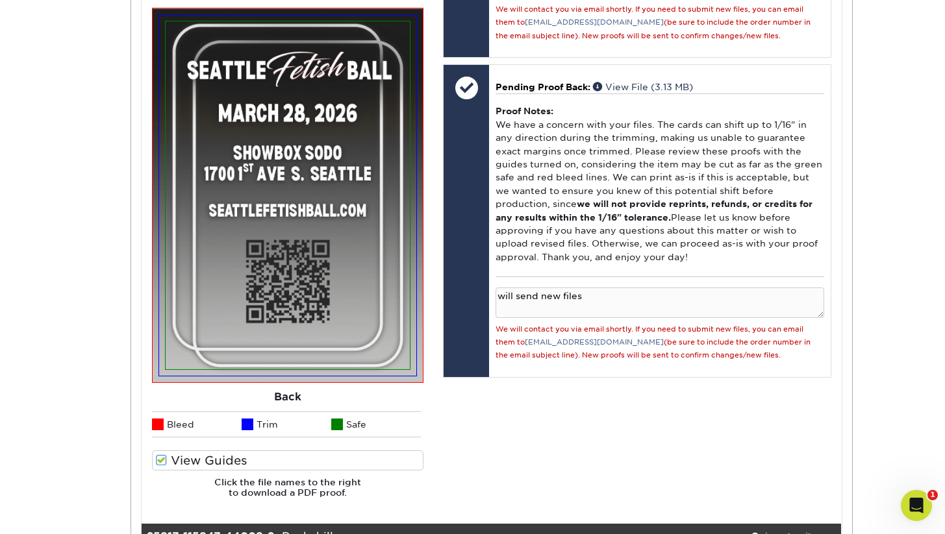
scroll to position [0, 0]
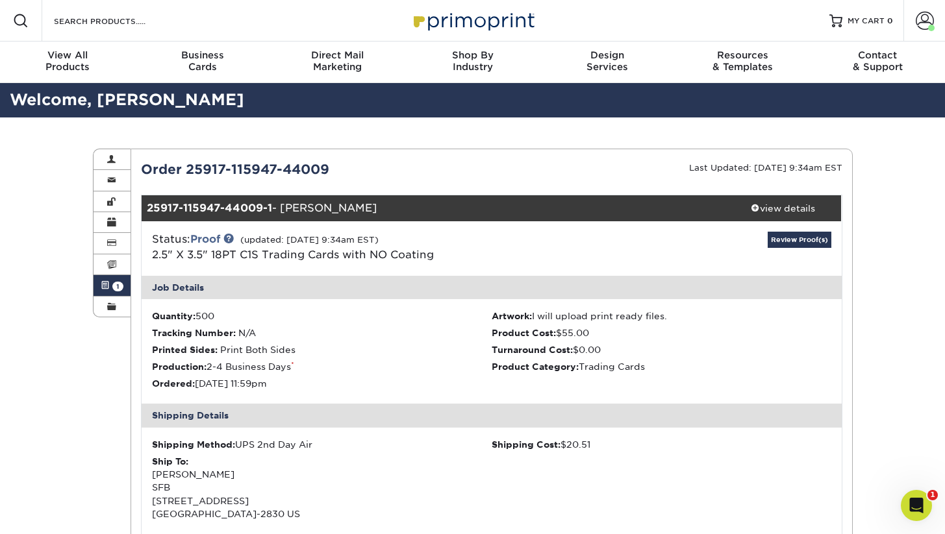
drag, startPoint x: 337, startPoint y: 168, endPoint x: 186, endPoint y: 174, distance: 150.8
click at [186, 174] on div "Order 25917-115947-44009" at bounding box center [311, 169] width 360 height 19
copy div "25917-115947-44009"
